Goal: Information Seeking & Learning: Learn about a topic

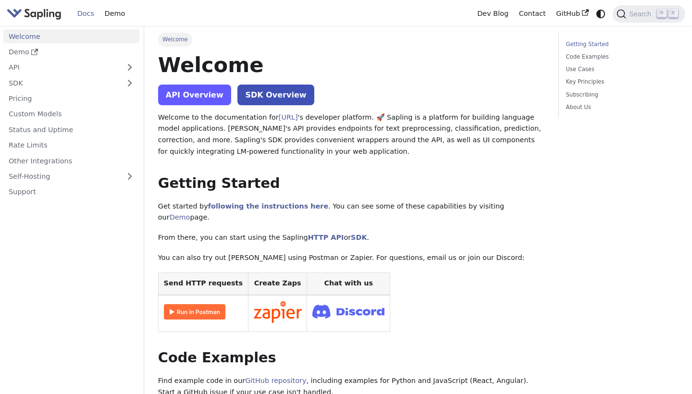
click at [195, 95] on link "API Overview" at bounding box center [194, 95] width 73 height 21
